Goal: Find specific page/section: Find specific page/section

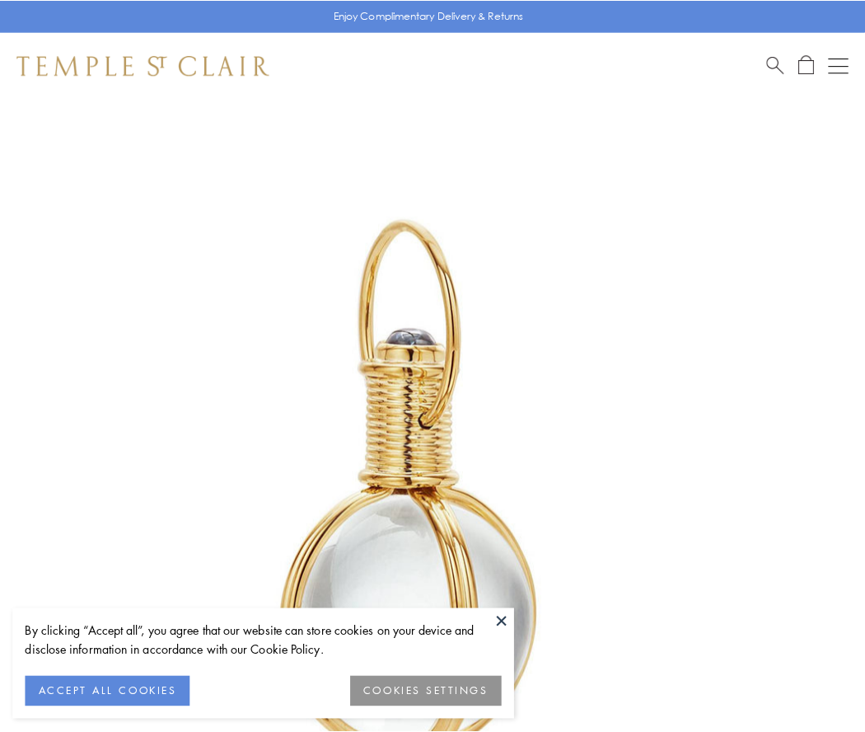
scroll to position [430, 0]
